Goal: Transaction & Acquisition: Subscribe to service/newsletter

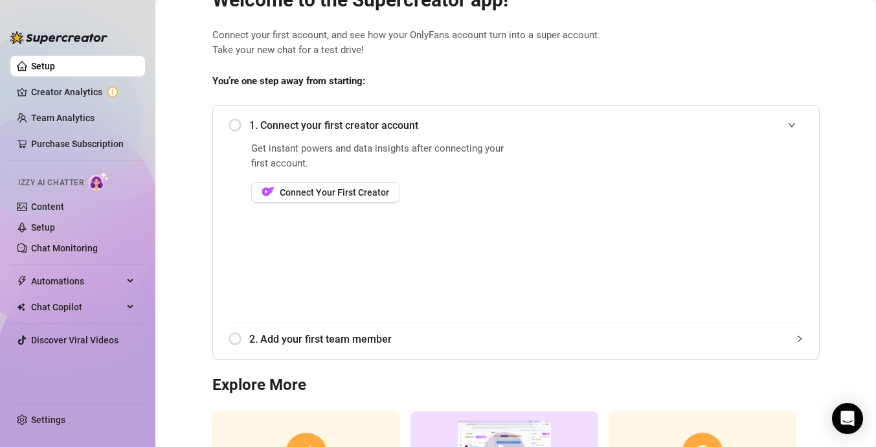
scroll to position [39, 0]
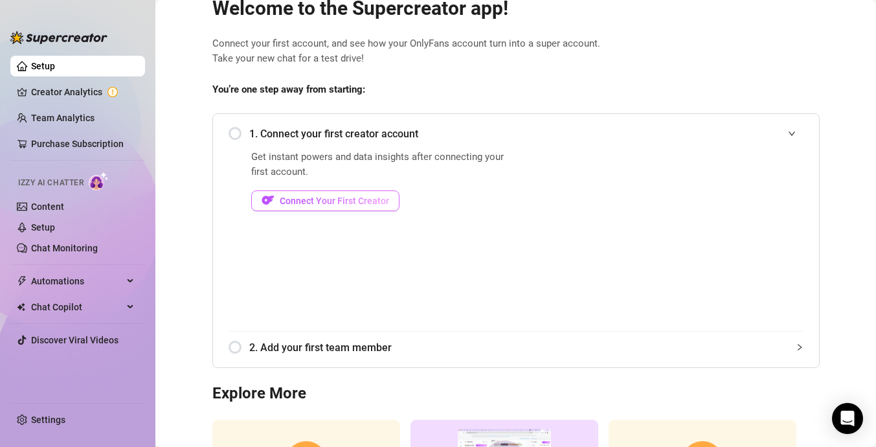
click at [379, 194] on button "Connect Your First Creator" at bounding box center [325, 200] width 148 height 21
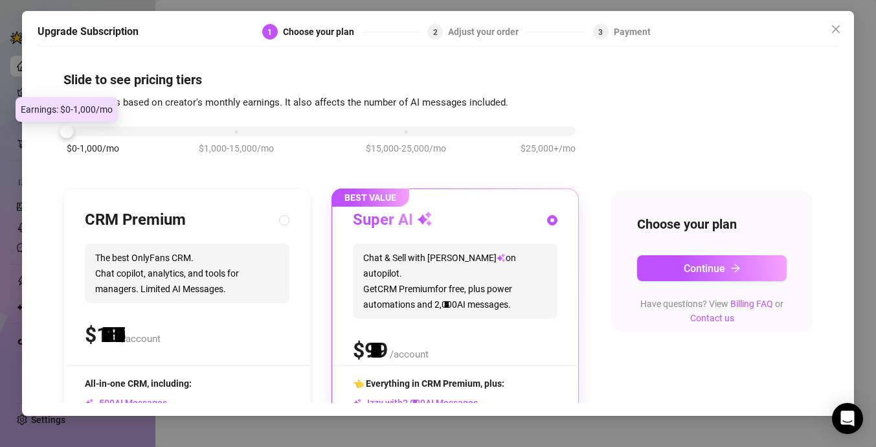
drag, startPoint x: 232, startPoint y: 133, endPoint x: 90, endPoint y: 131, distance: 142.4
click at [90, 131] on div "$0-1,000/mo $1,000-15,000/mo $15,000-25,000/mo $25,000+/mo" at bounding box center [321, 128] width 509 height 8
click at [90, 131] on div at bounding box center [321, 131] width 509 height 10
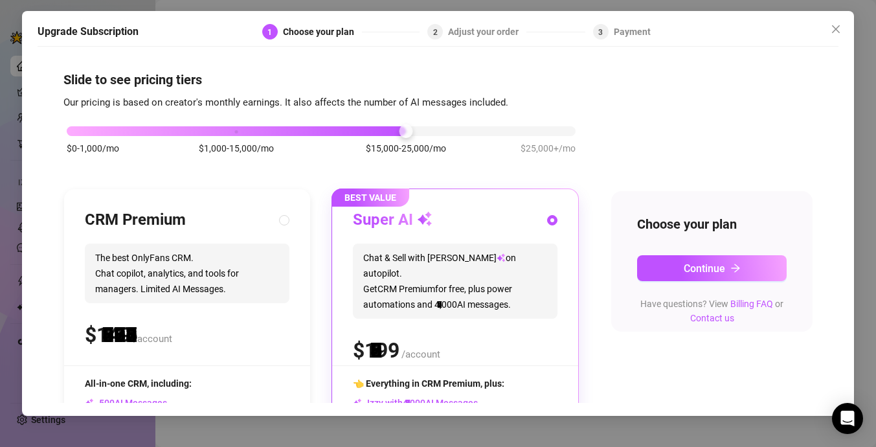
click at [419, 129] on div at bounding box center [321, 131] width 509 height 10
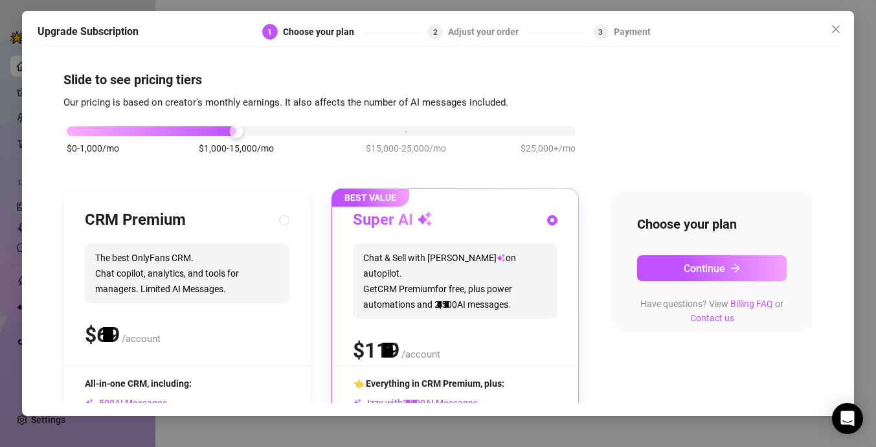
click at [234, 127] on div "$0-1,000/mo $1,000-15,000/mo $15,000-25,000/mo $25,000+/mo" at bounding box center [321, 128] width 509 height 8
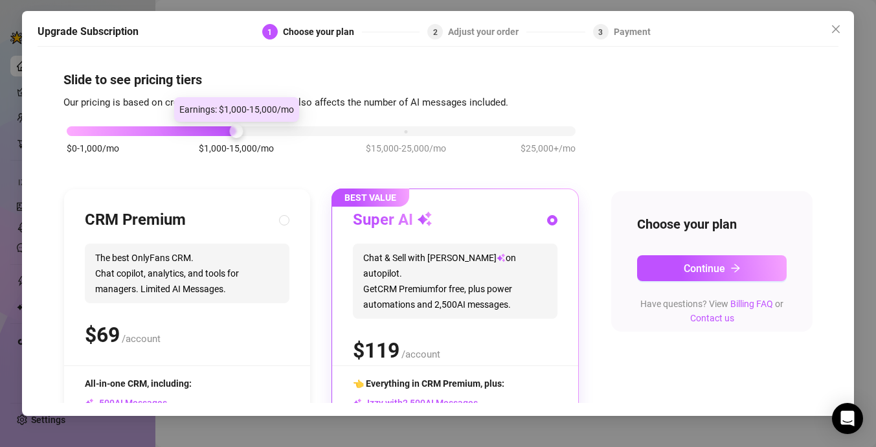
click at [205, 129] on div at bounding box center [152, 131] width 170 height 10
click at [142, 138] on div "$0-1,000/mo $1,000-15,000/mo $15,000-25,000/mo $25,000+/mo" at bounding box center [320, 146] width 515 height 73
click at [142, 131] on div "$0-1,000/mo $1,000-15,000/mo $15,000-25,000/mo $25,000+/mo" at bounding box center [321, 128] width 509 height 8
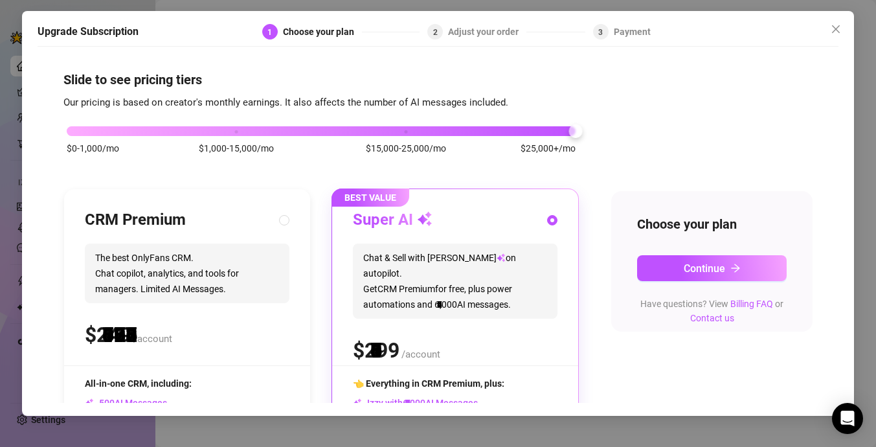
click at [567, 131] on div "$0-1,000/mo $1,000-15,000/mo $15,000-25,000/mo $25,000+/mo" at bounding box center [321, 128] width 509 height 8
click at [74, 137] on div "$0-1,000/mo $1,000-15,000/mo $15,000-25,000/mo $25,000+/mo" at bounding box center [320, 146] width 515 height 73
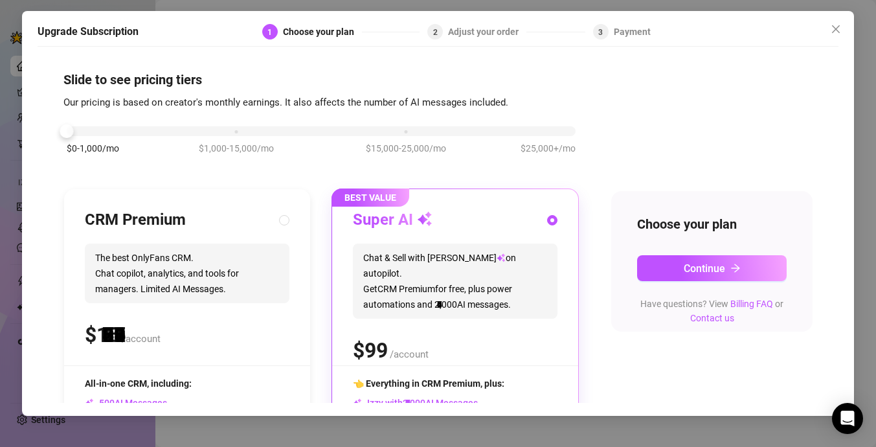
click at [73, 131] on div "$0-1,000/mo $1,000-15,000/mo $15,000-25,000/mo $25,000+/mo" at bounding box center [321, 128] width 509 height 8
click at [715, 274] on button "Continue" at bounding box center [712, 268] width 150 height 26
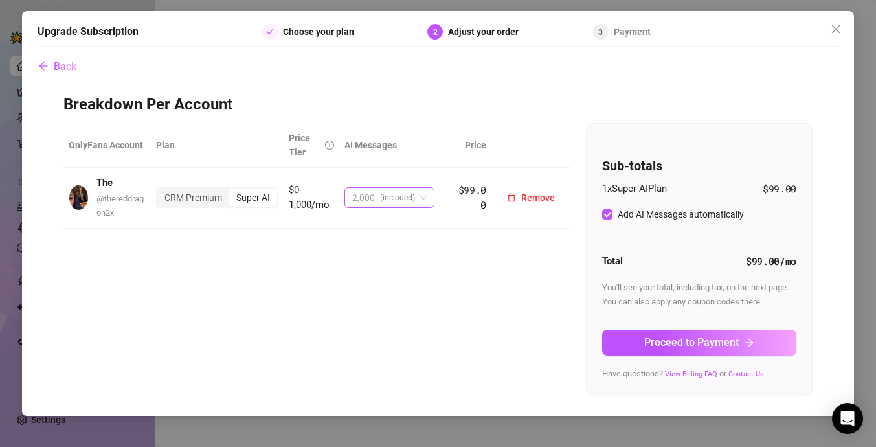
click at [378, 199] on div "2,000 (included)" at bounding box center [383, 197] width 63 height 19
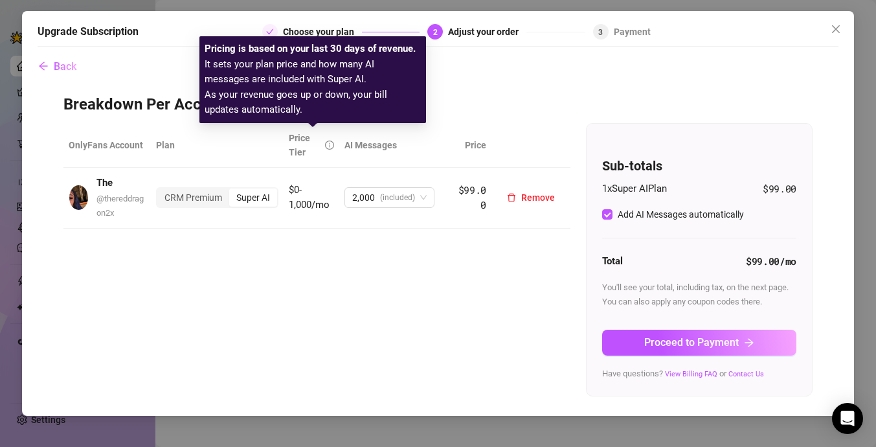
click at [232, 221] on td "CRM Premium Super AI" at bounding box center [217, 198] width 133 height 60
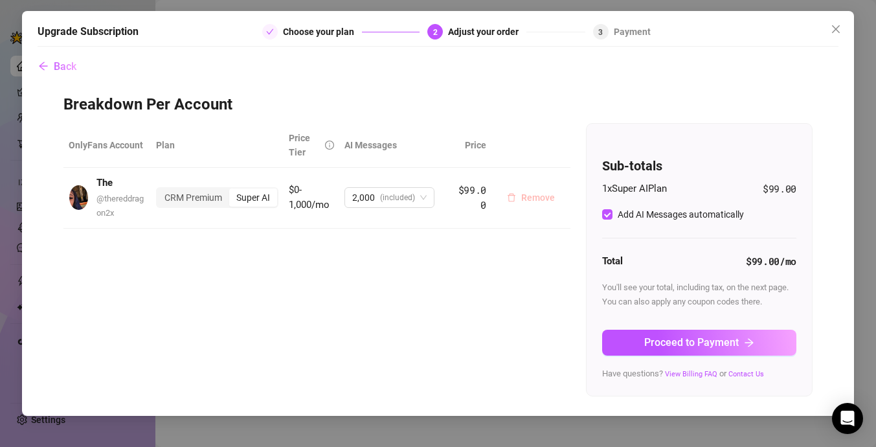
click at [530, 197] on span "Remove" at bounding box center [538, 197] width 34 height 10
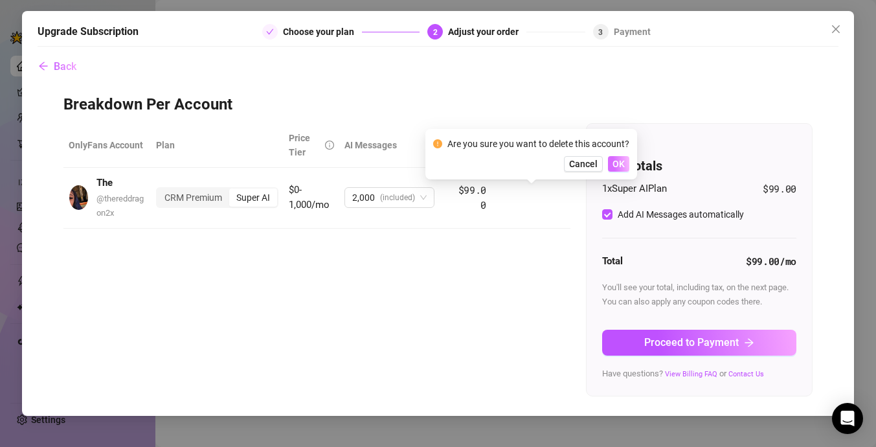
click at [625, 164] on button "OK" at bounding box center [618, 164] width 21 height 16
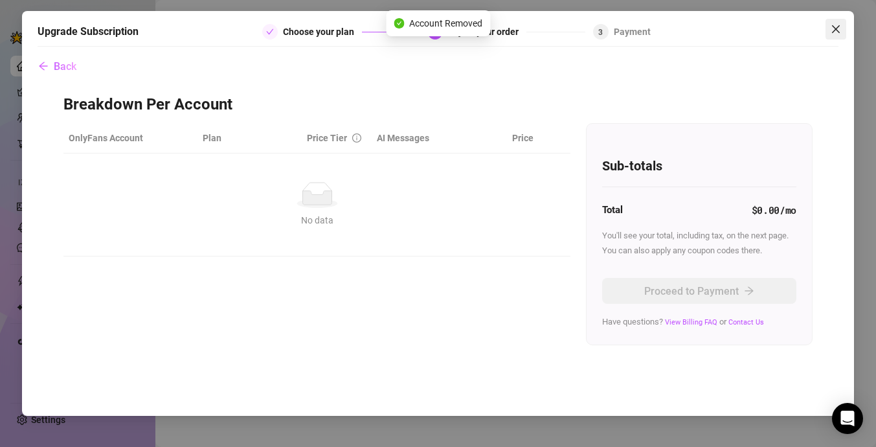
click at [837, 30] on icon "close" at bounding box center [836, 29] width 10 height 10
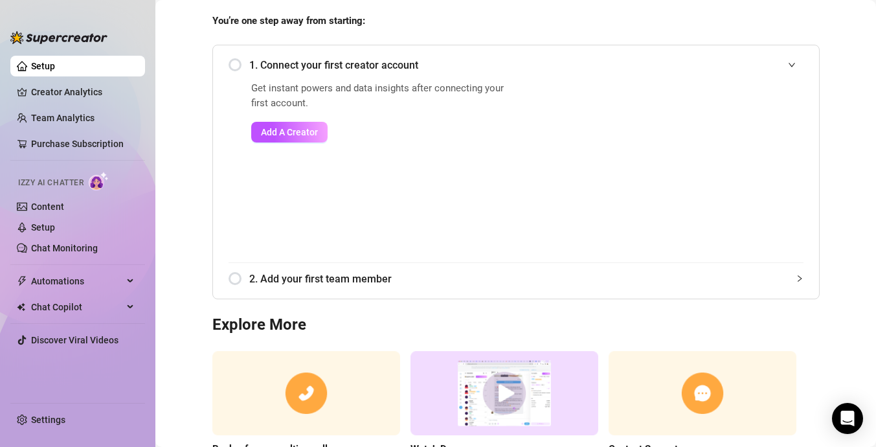
scroll to position [188, 0]
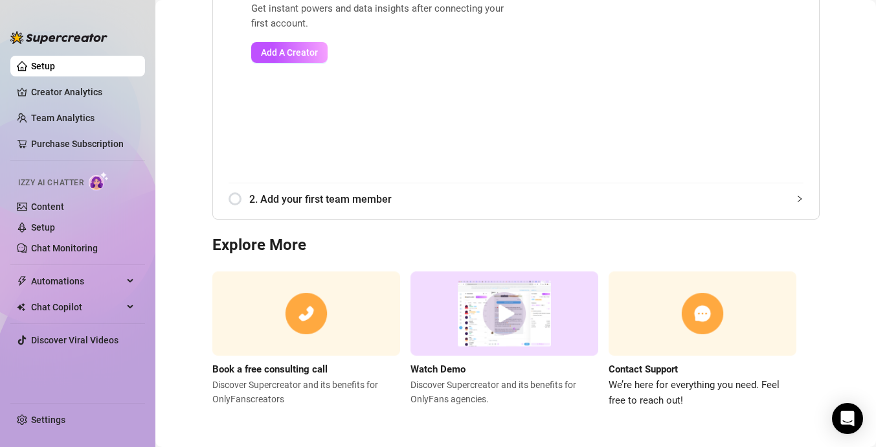
click at [418, 242] on h3 "Explore More" at bounding box center [515, 245] width 607 height 21
